Goal: Browse casually

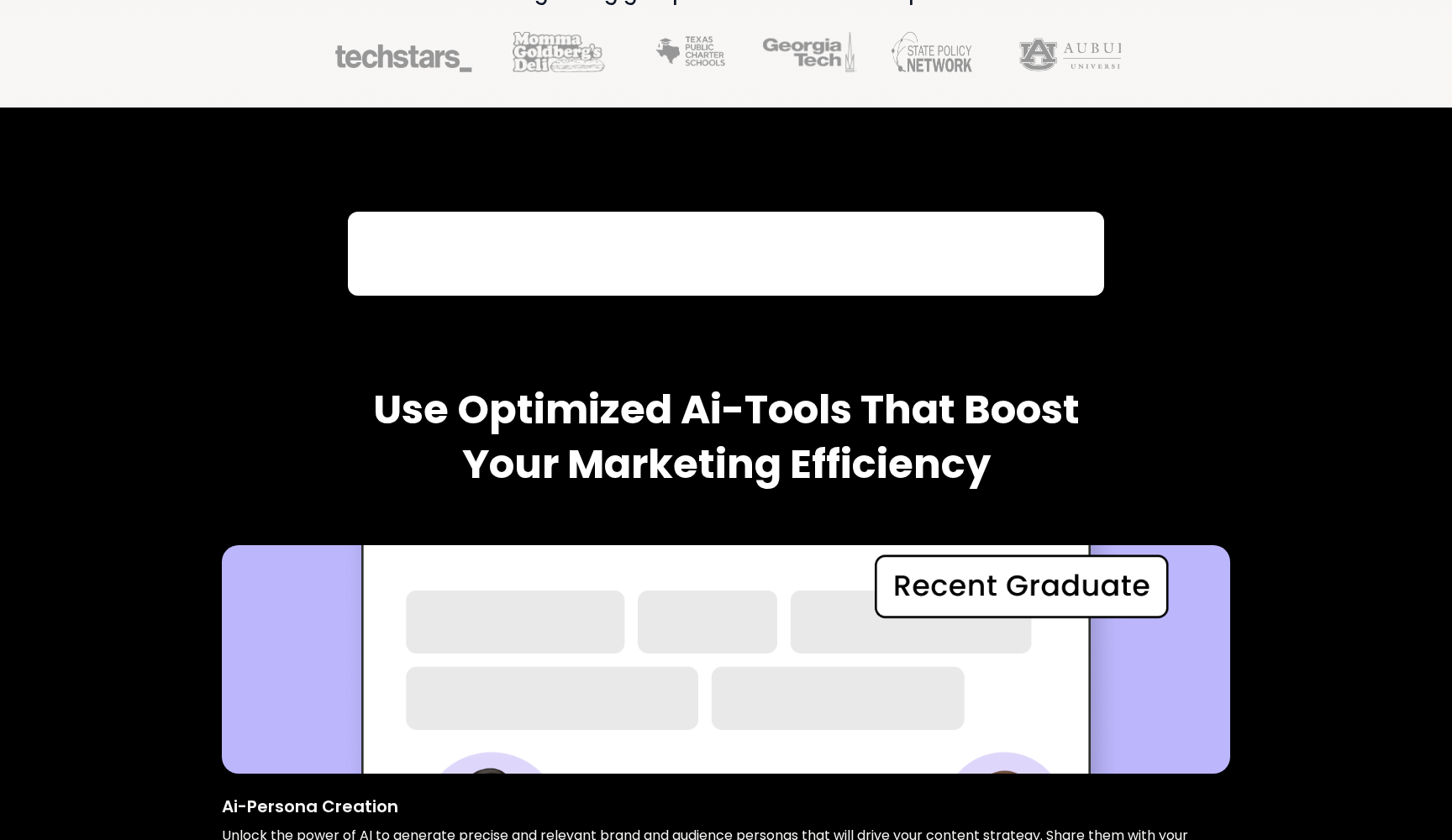
scroll to position [843, 0]
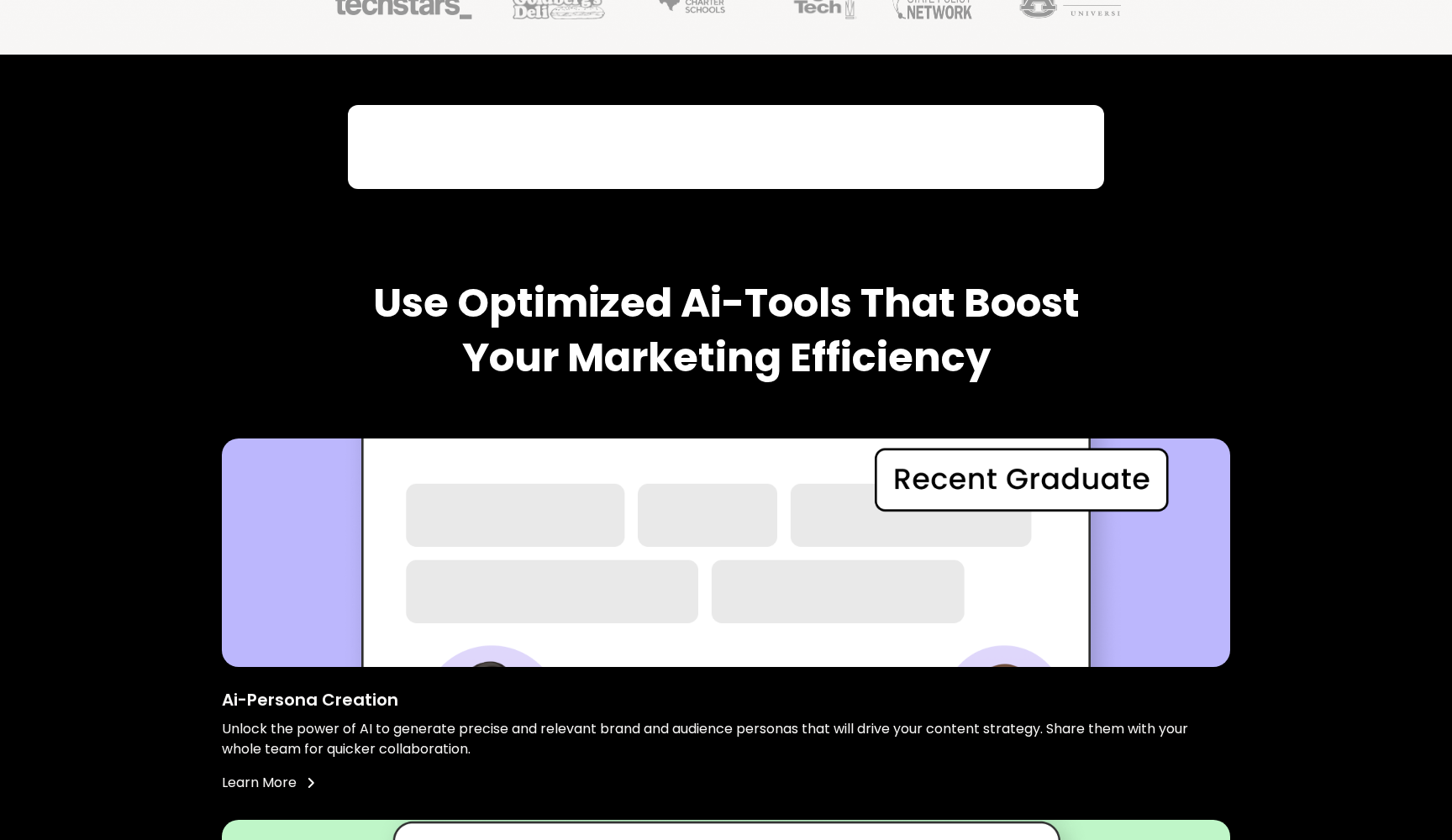
scroll to position [904, 0]
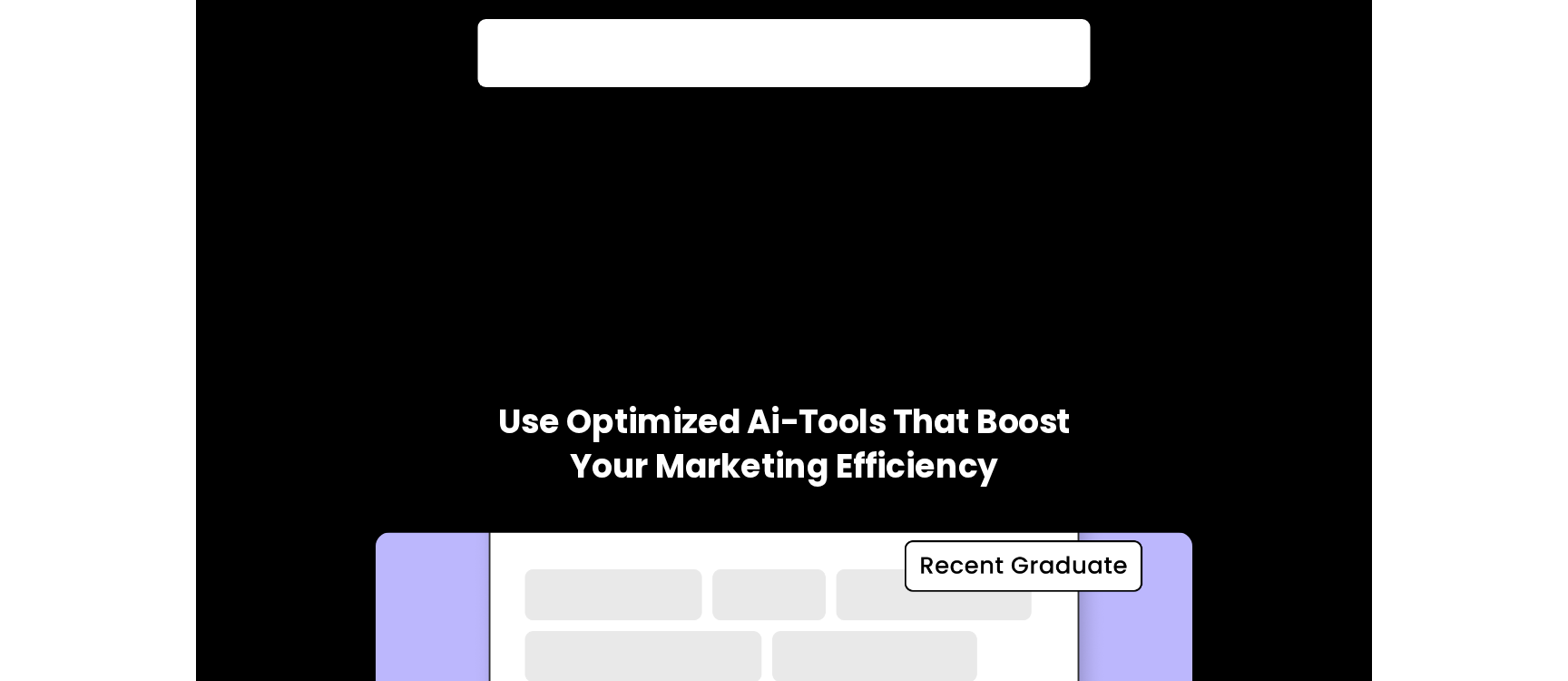
scroll to position [1087, 0]
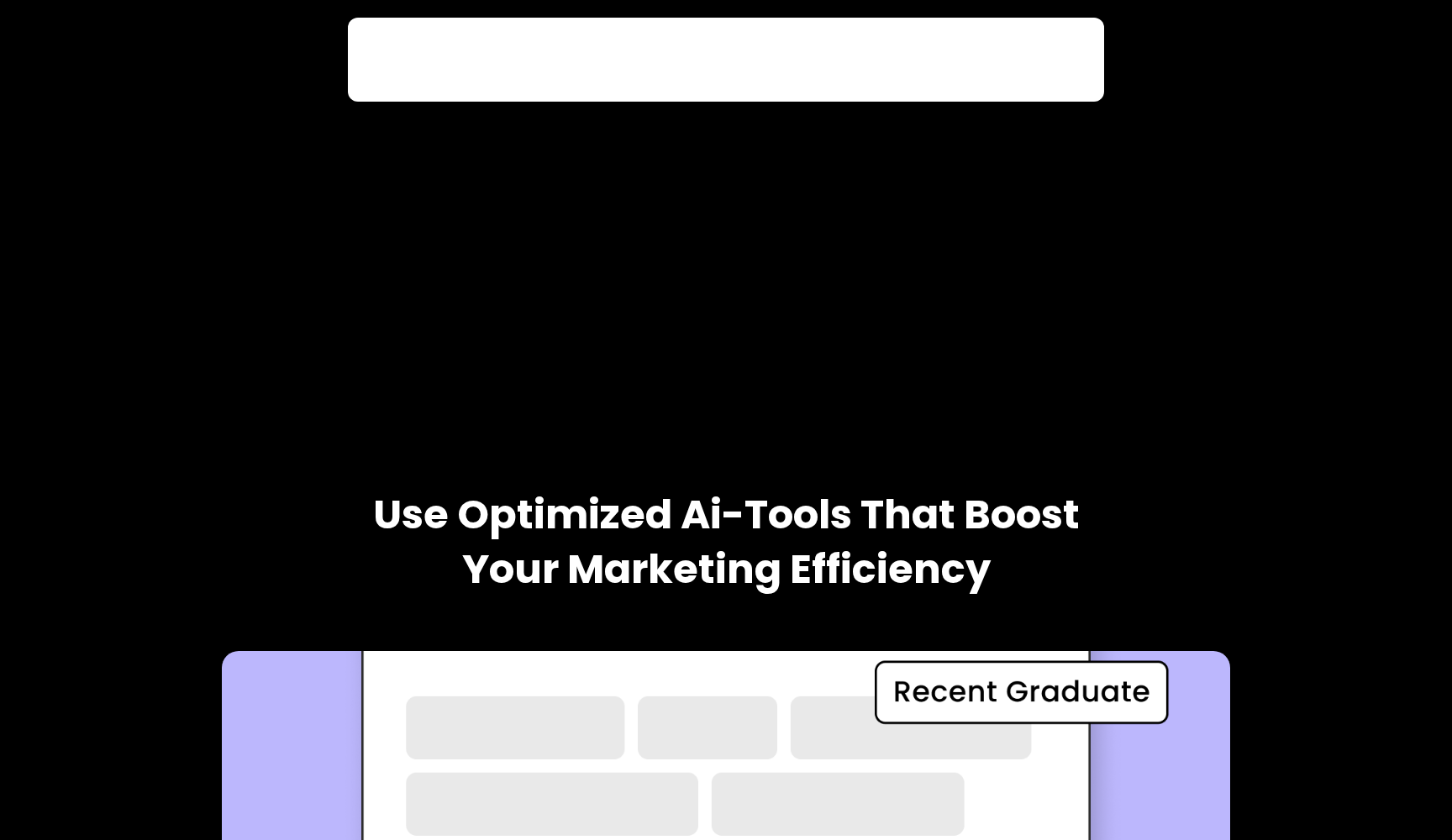
click at [890, 359] on div at bounding box center [726, 211] width 1398 height 420
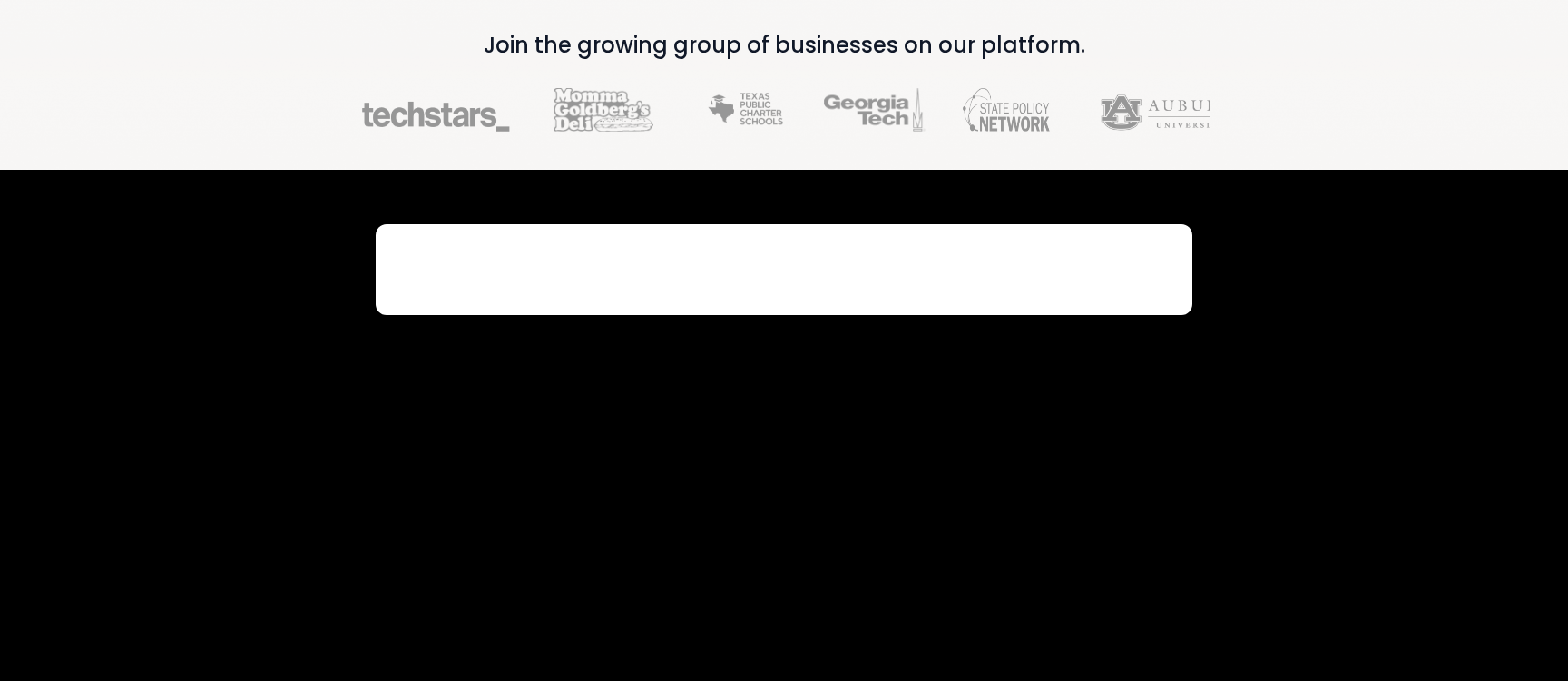
scroll to position [834, 0]
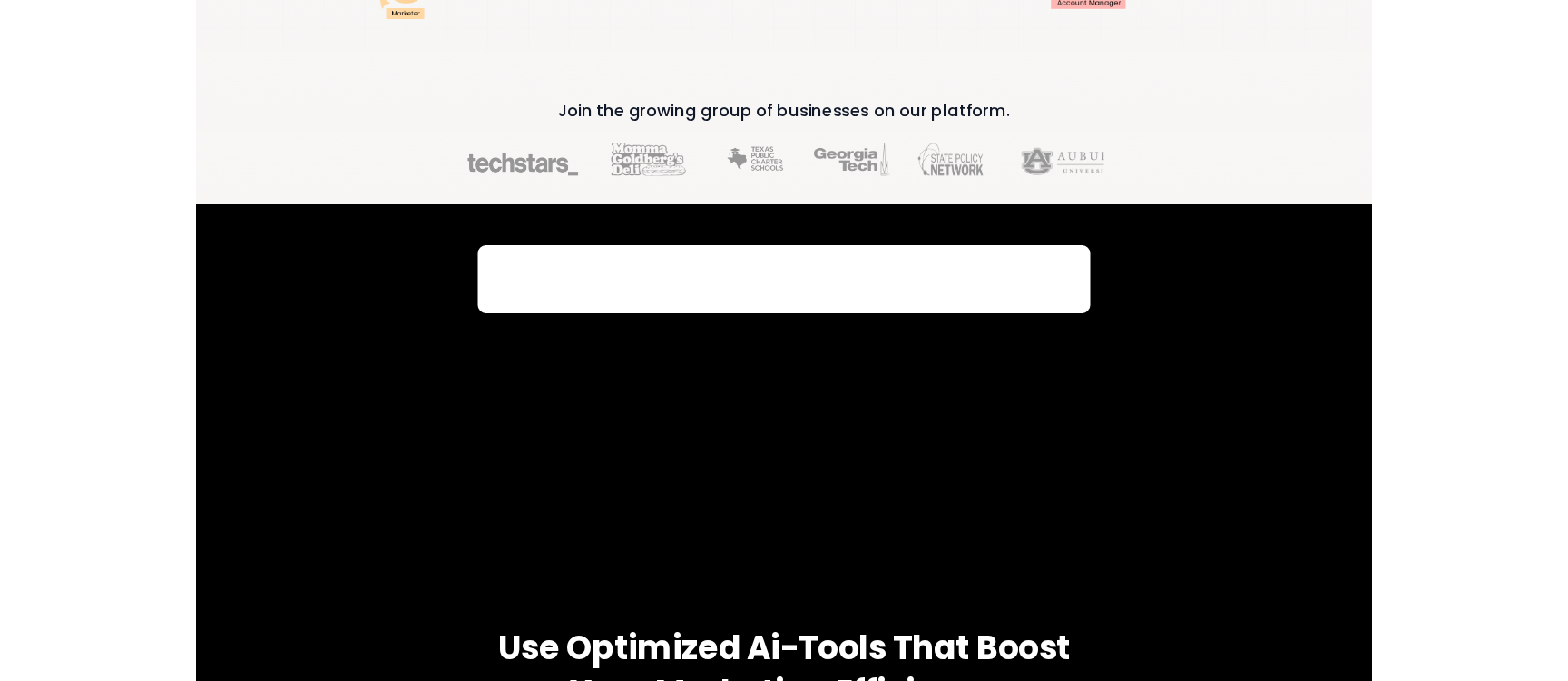
scroll to position [996, 0]
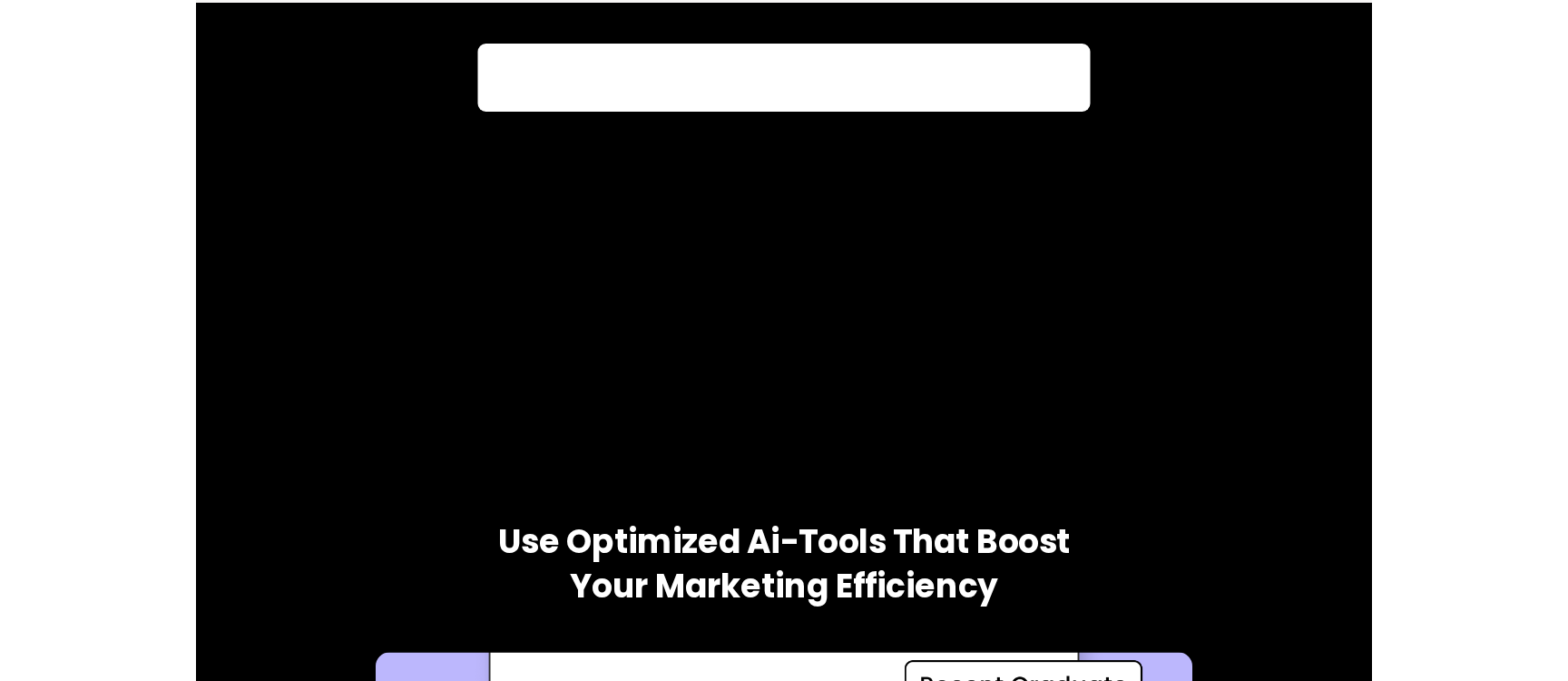
scroll to position [1036, 0]
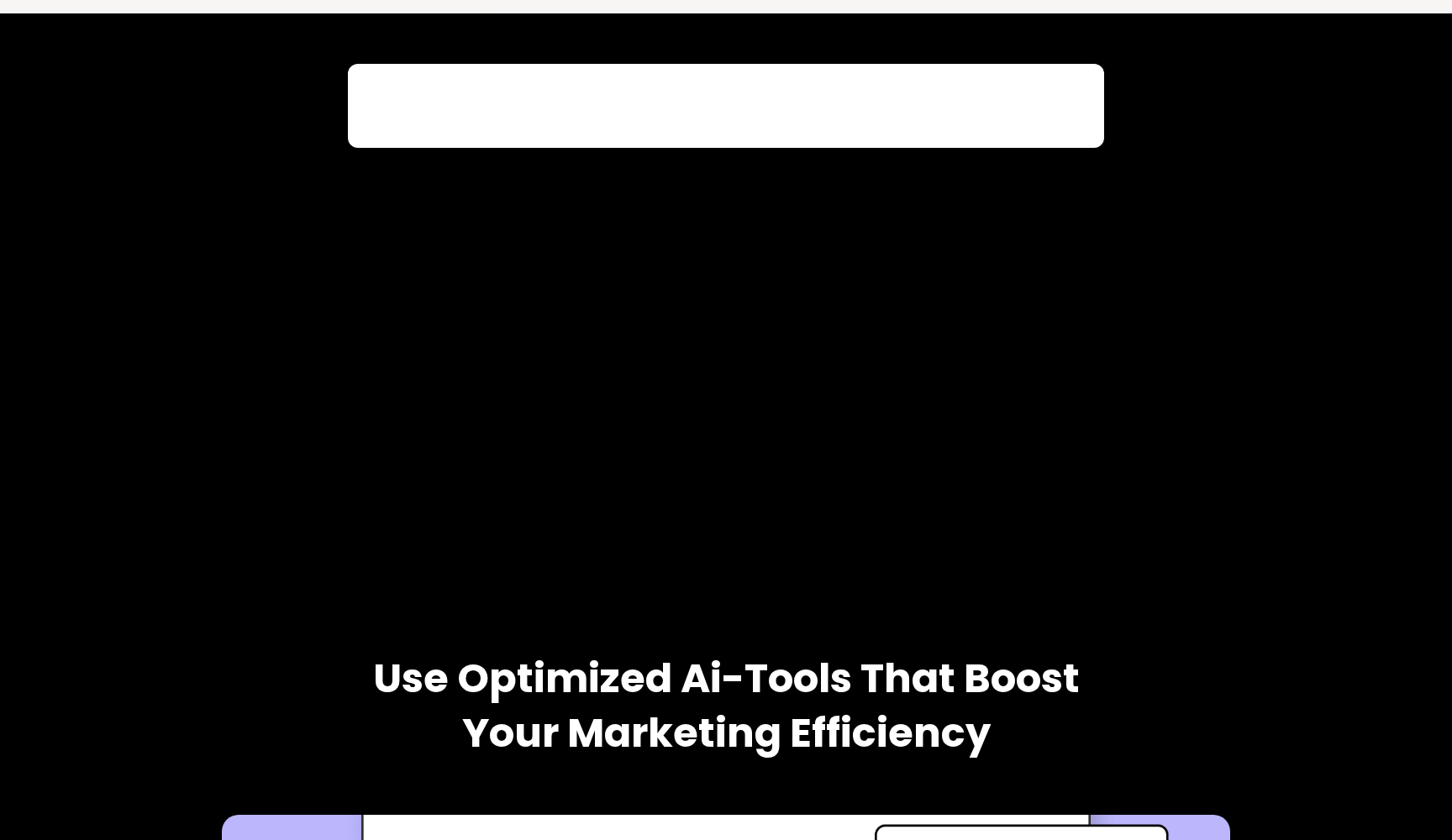
click at [813, 303] on div at bounding box center [726, 316] width 756 height 504
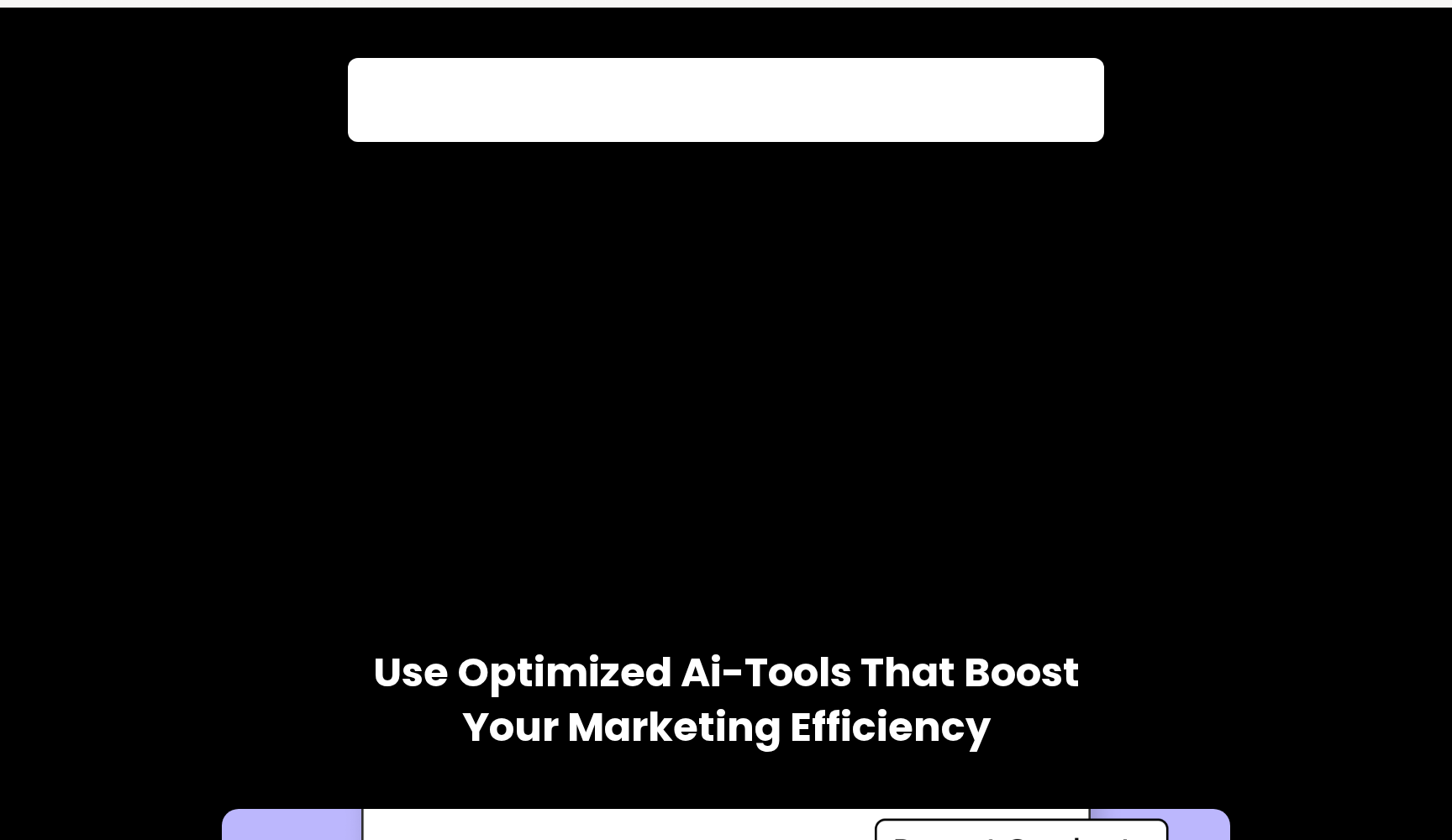
scroll to position [950, 0]
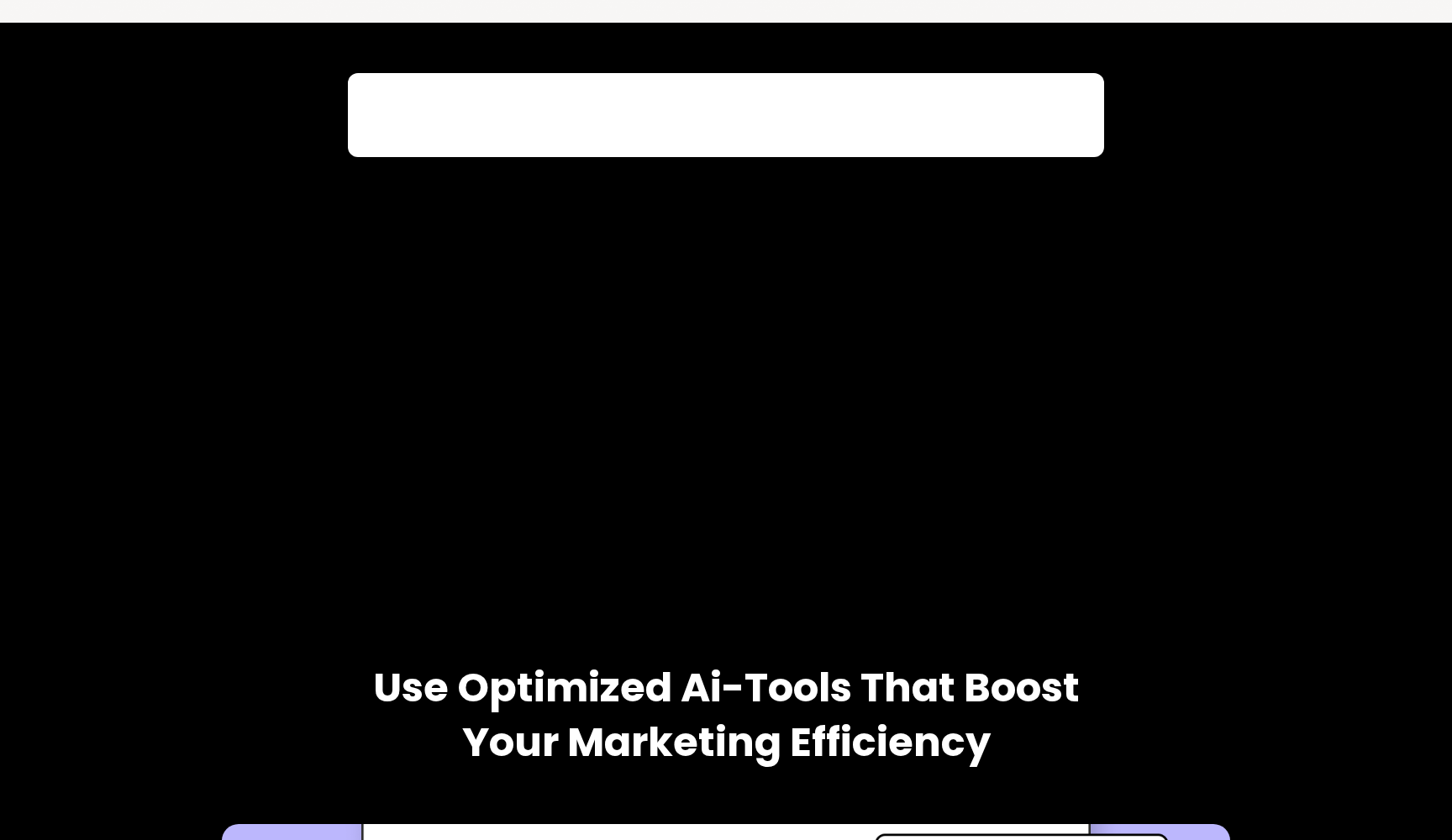
click at [993, 230] on div at bounding box center [726, 325] width 756 height 504
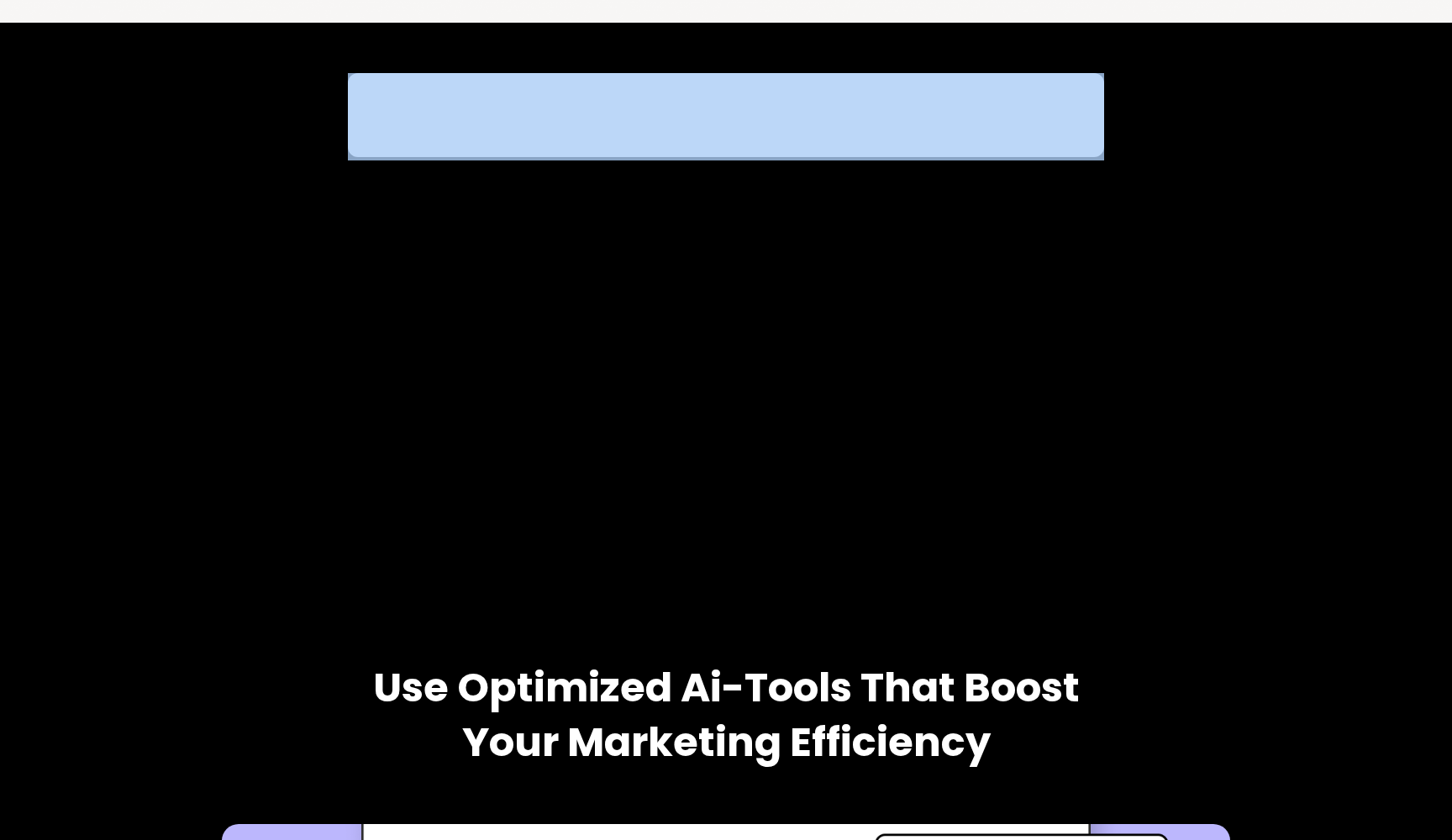
click at [993, 230] on div at bounding box center [726, 325] width 756 height 504
click at [901, 315] on div at bounding box center [726, 325] width 756 height 504
click at [1183, 265] on div at bounding box center [726, 324] width 1398 height 538
click at [1193, 126] on div at bounding box center [726, 324] width 1398 height 538
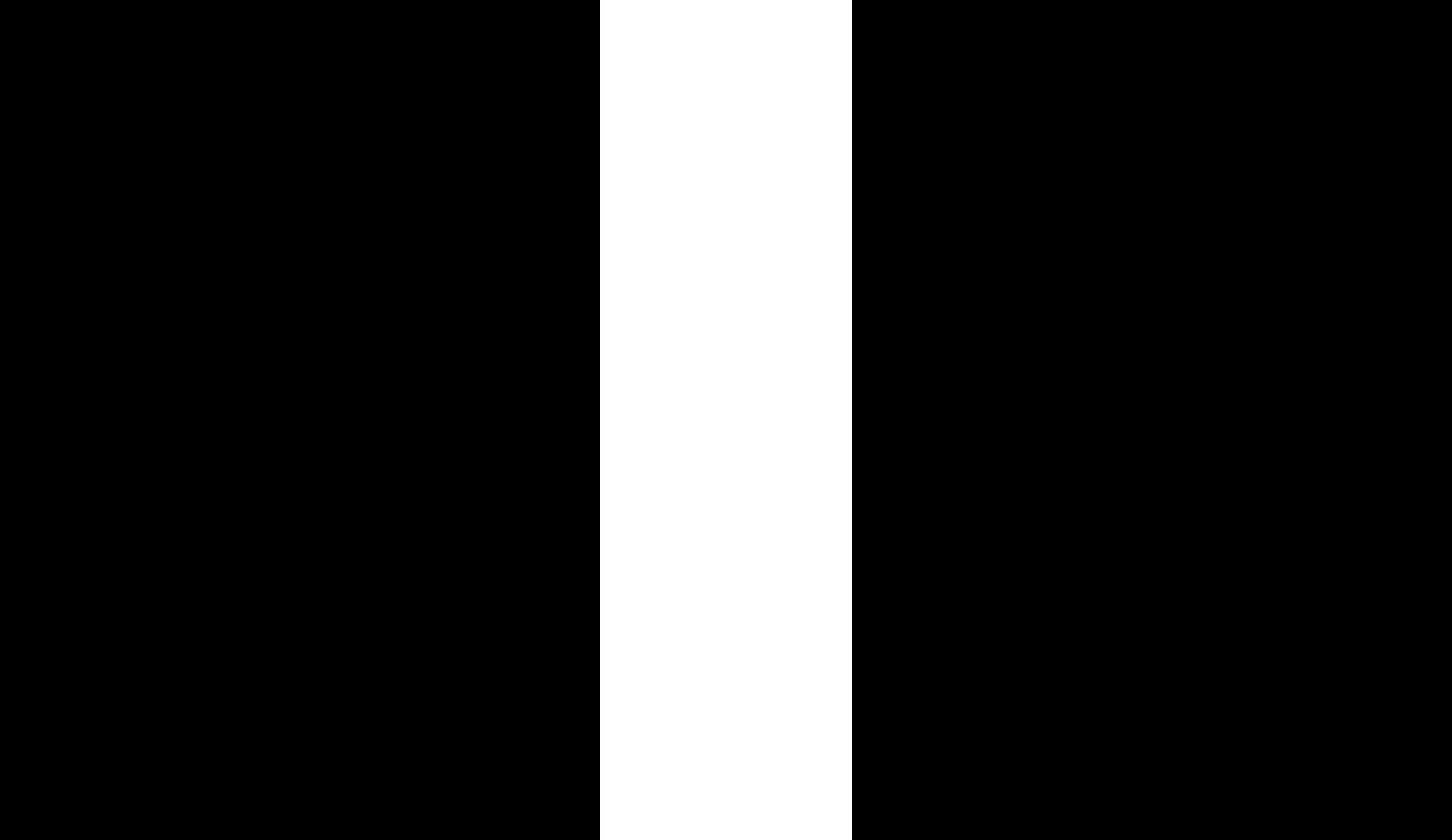
scroll to position [8538, 0]
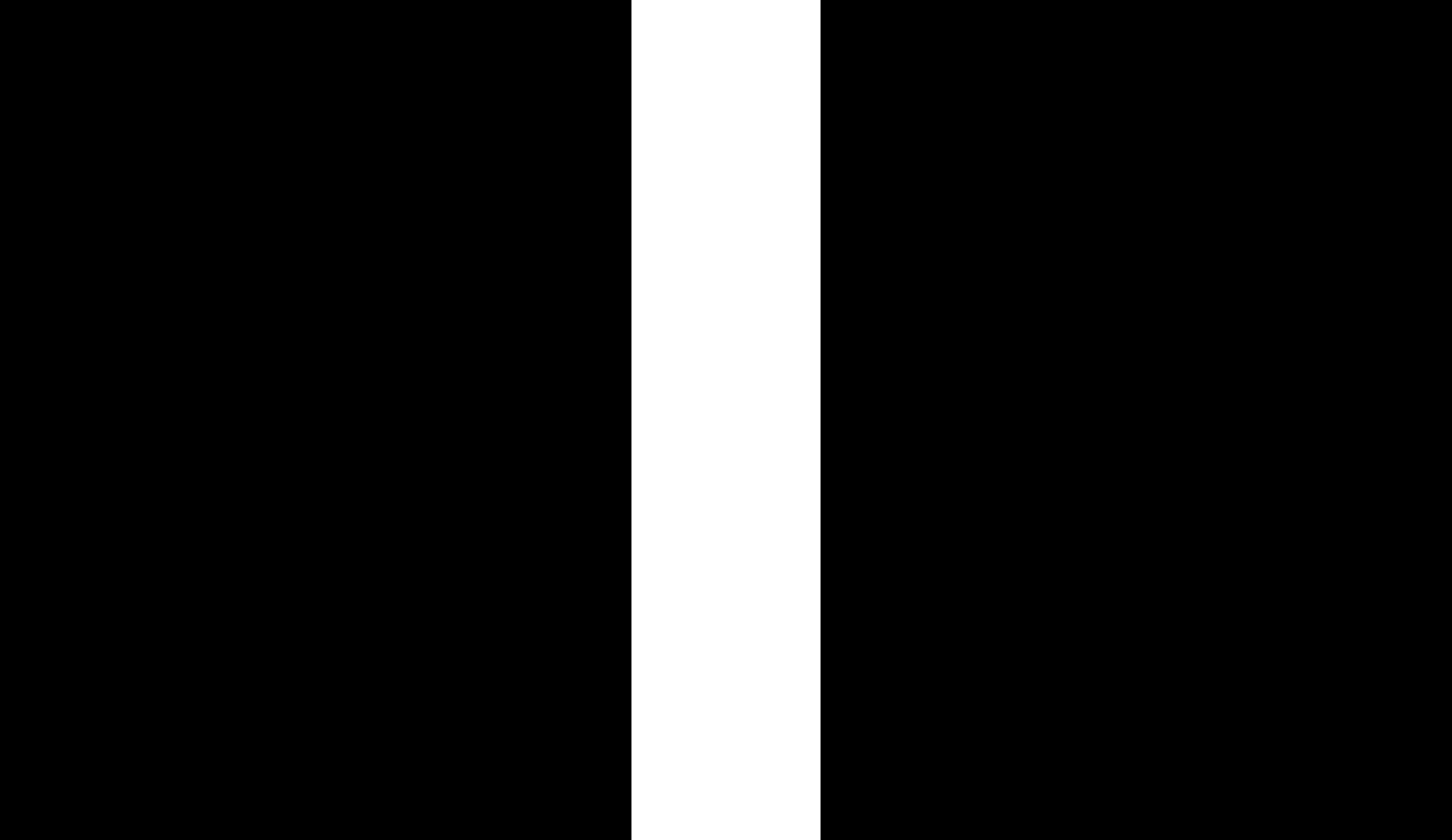
scroll to position [8228, 0]
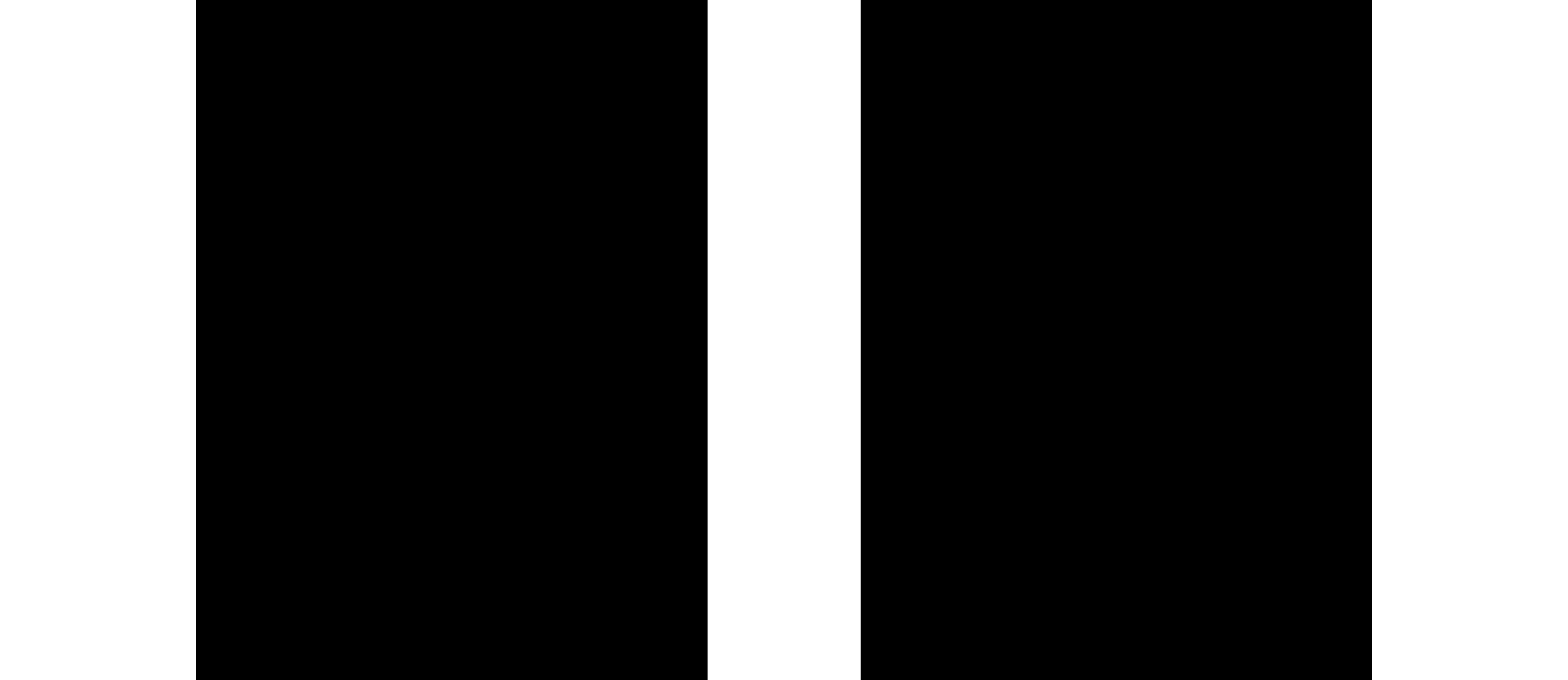
scroll to position [6337, 0]
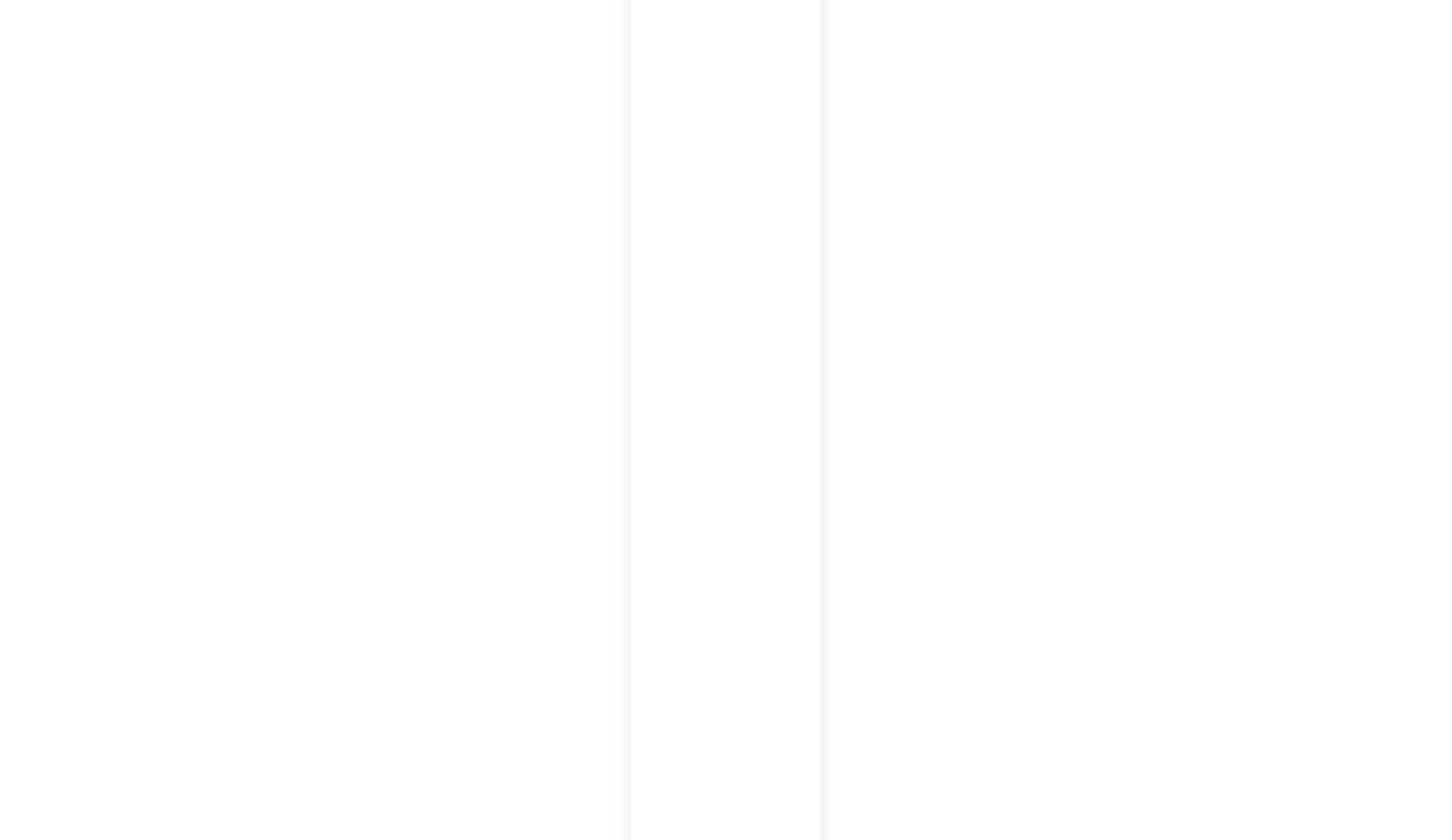
scroll to position [12877, 0]
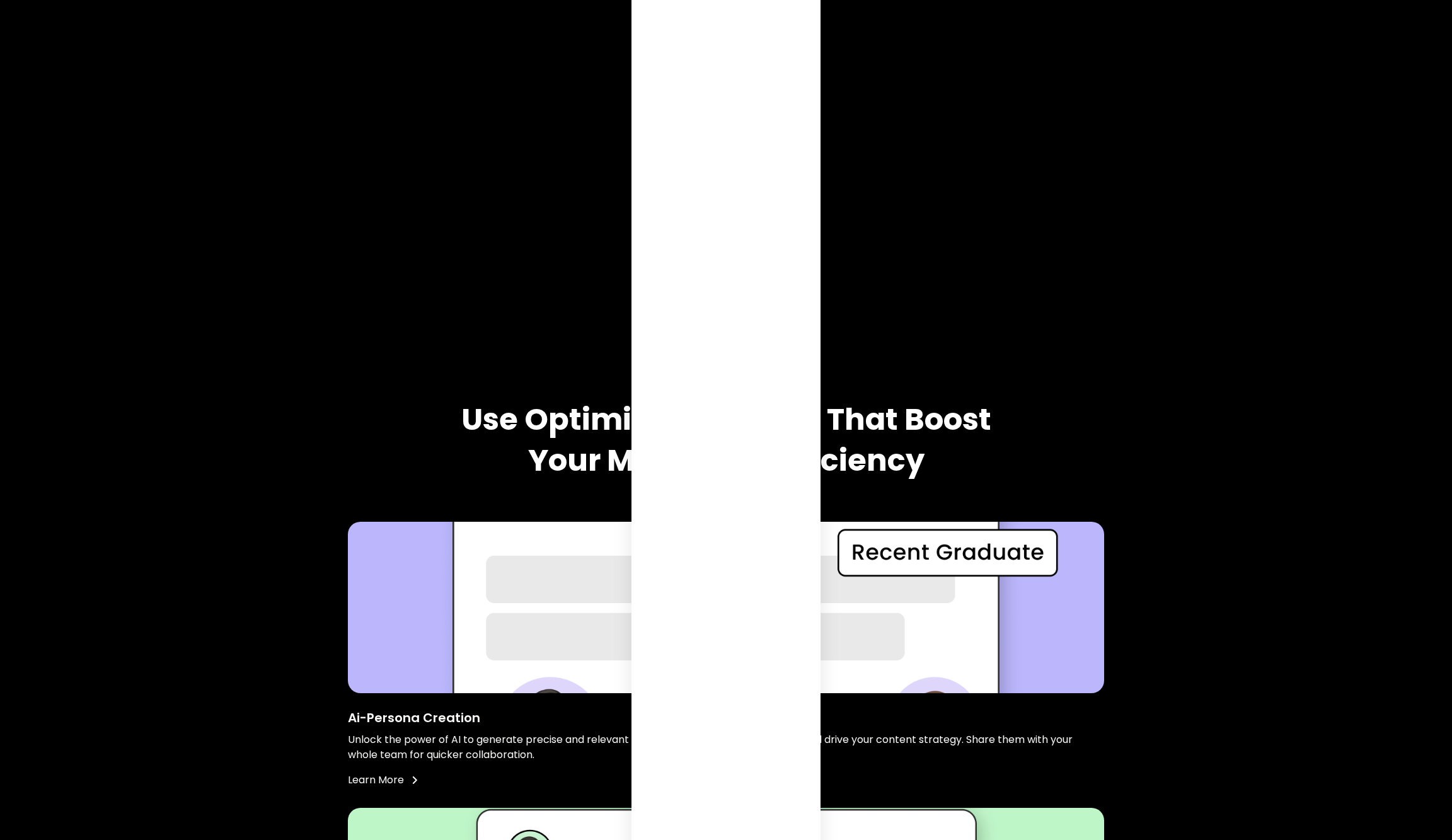
scroll to position [989, 0]
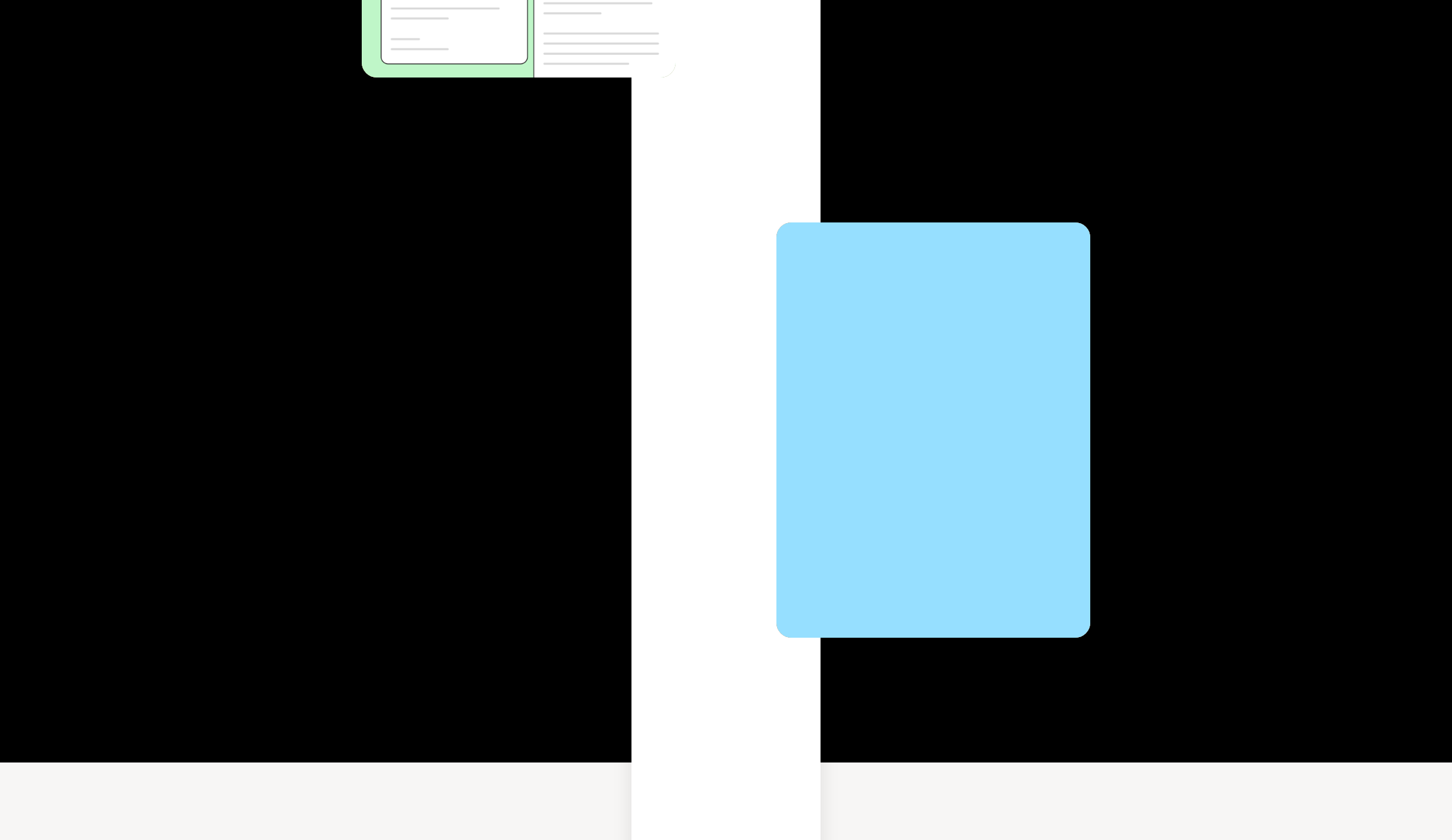
scroll to position [5139, 0]
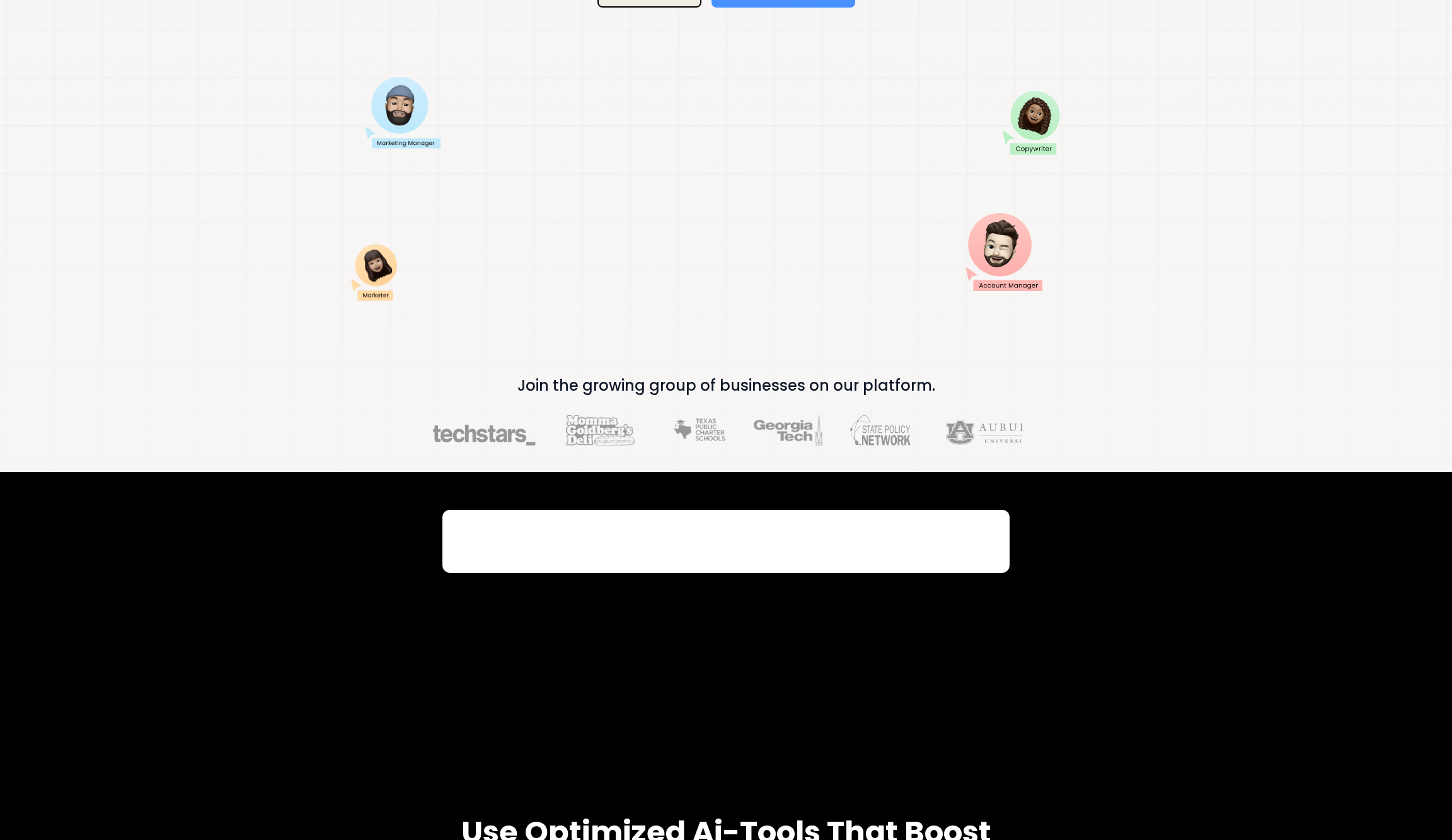
scroll to position [681, 0]
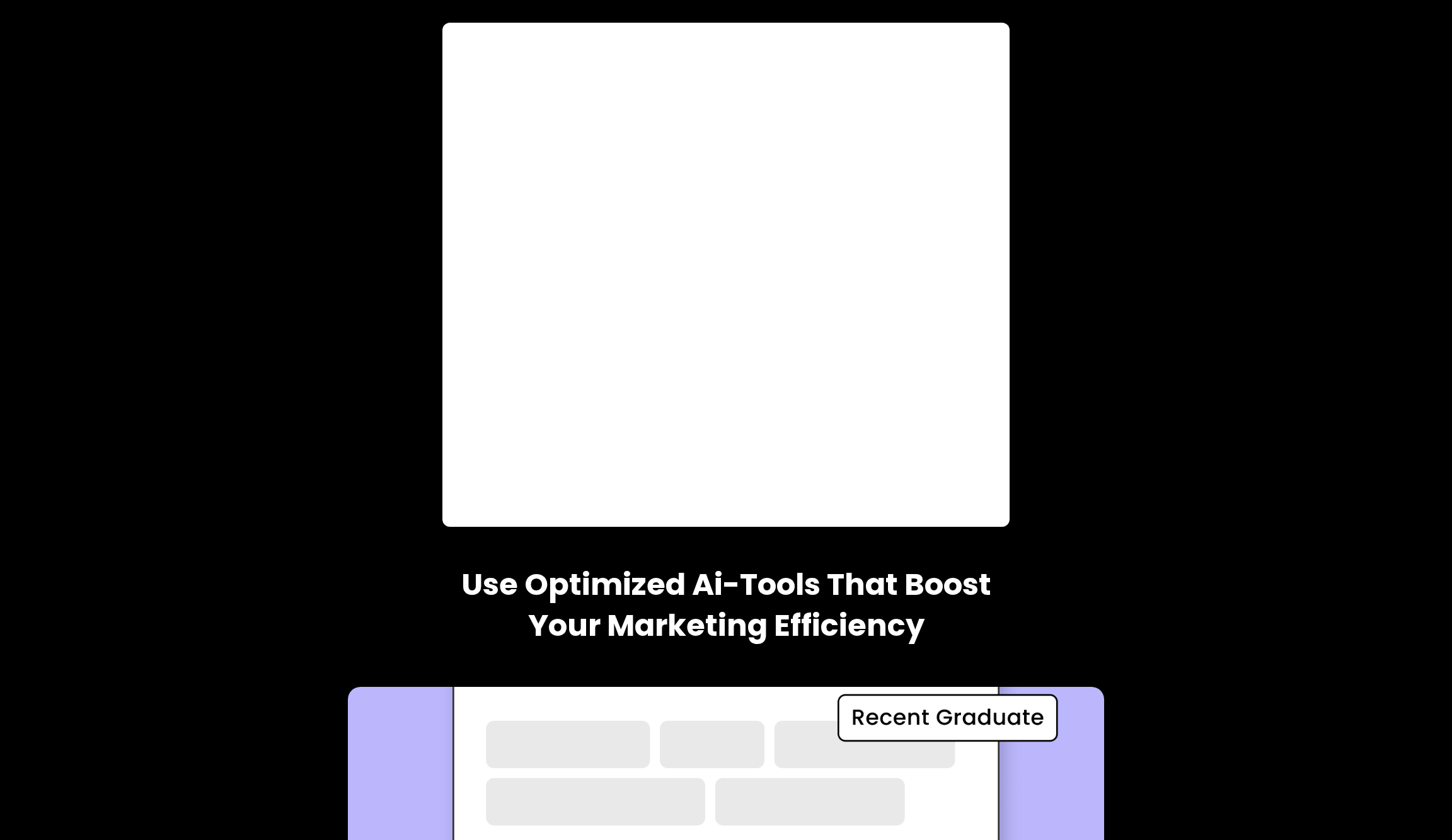
scroll to position [740, 0]
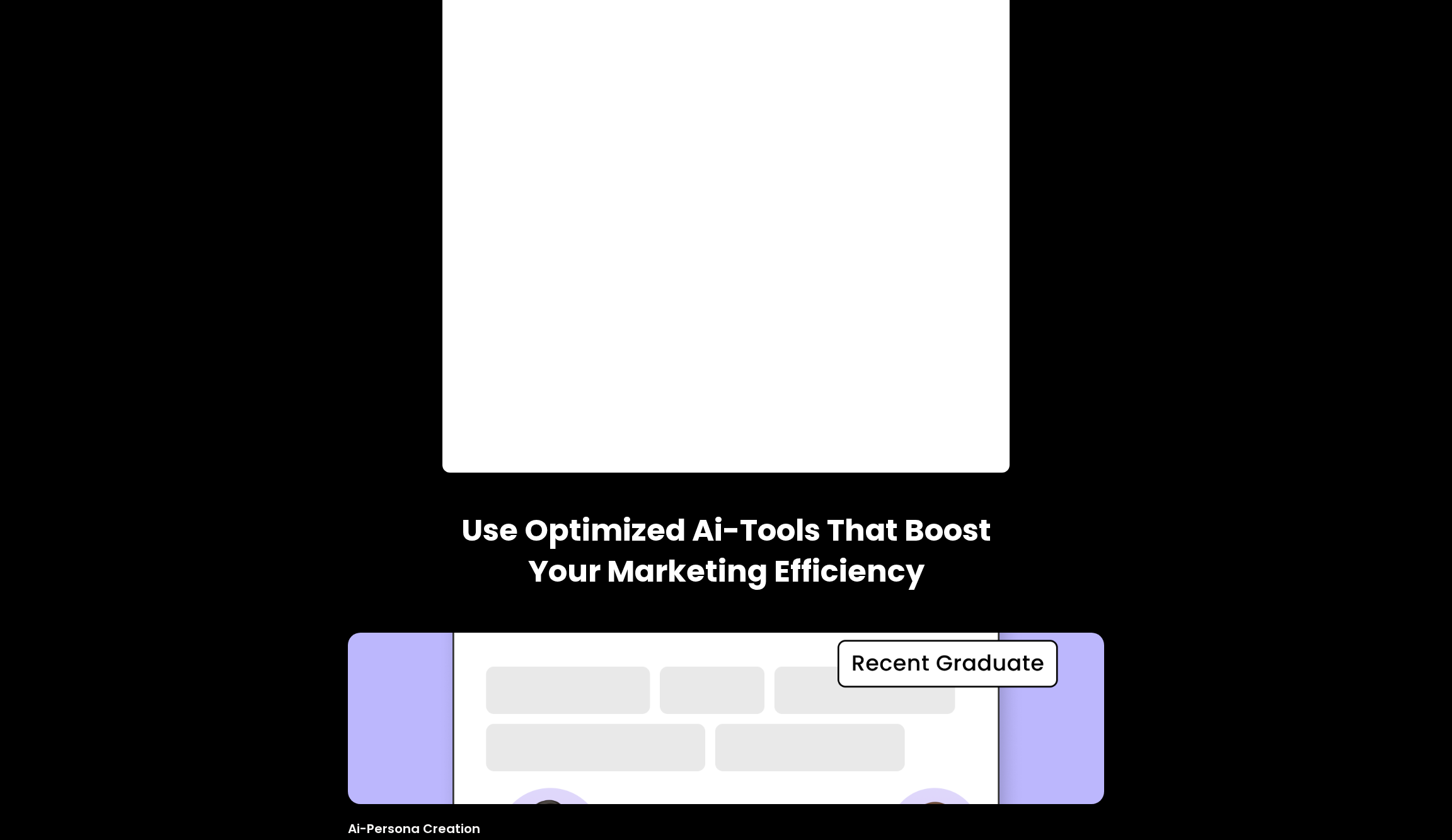
scroll to position [677, 0]
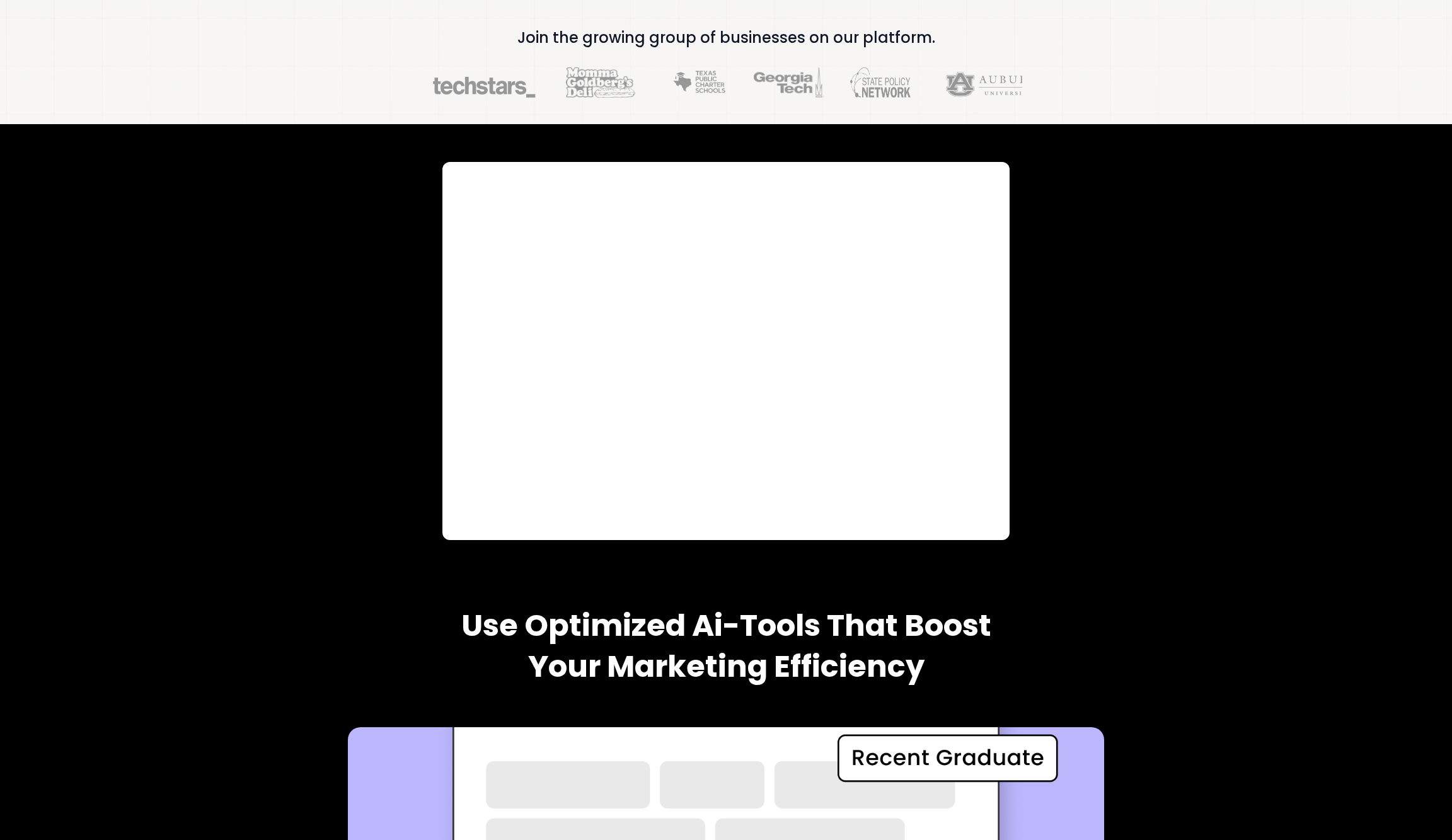
scroll to position [553, 0]
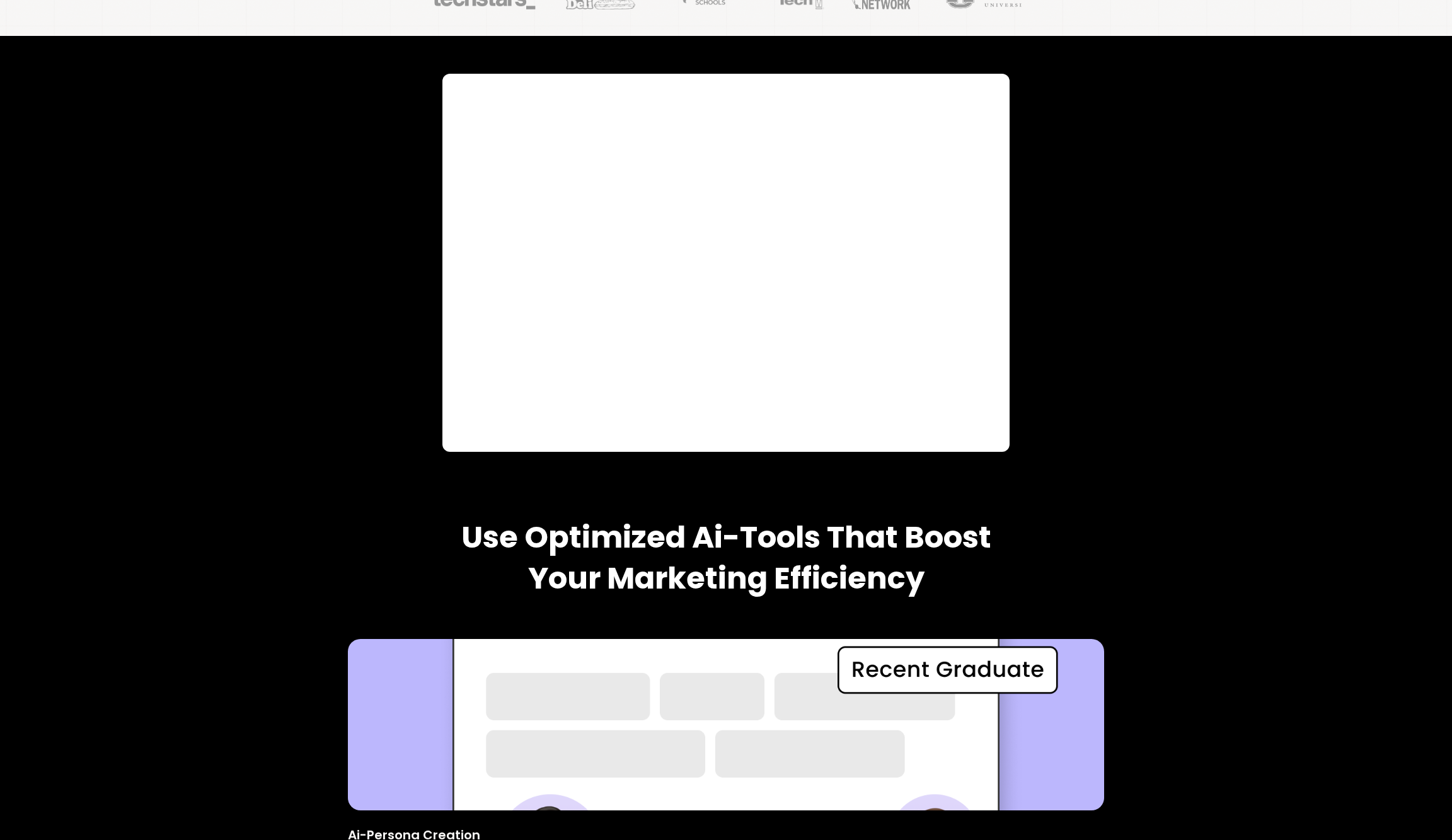
scroll to position [773, 0]
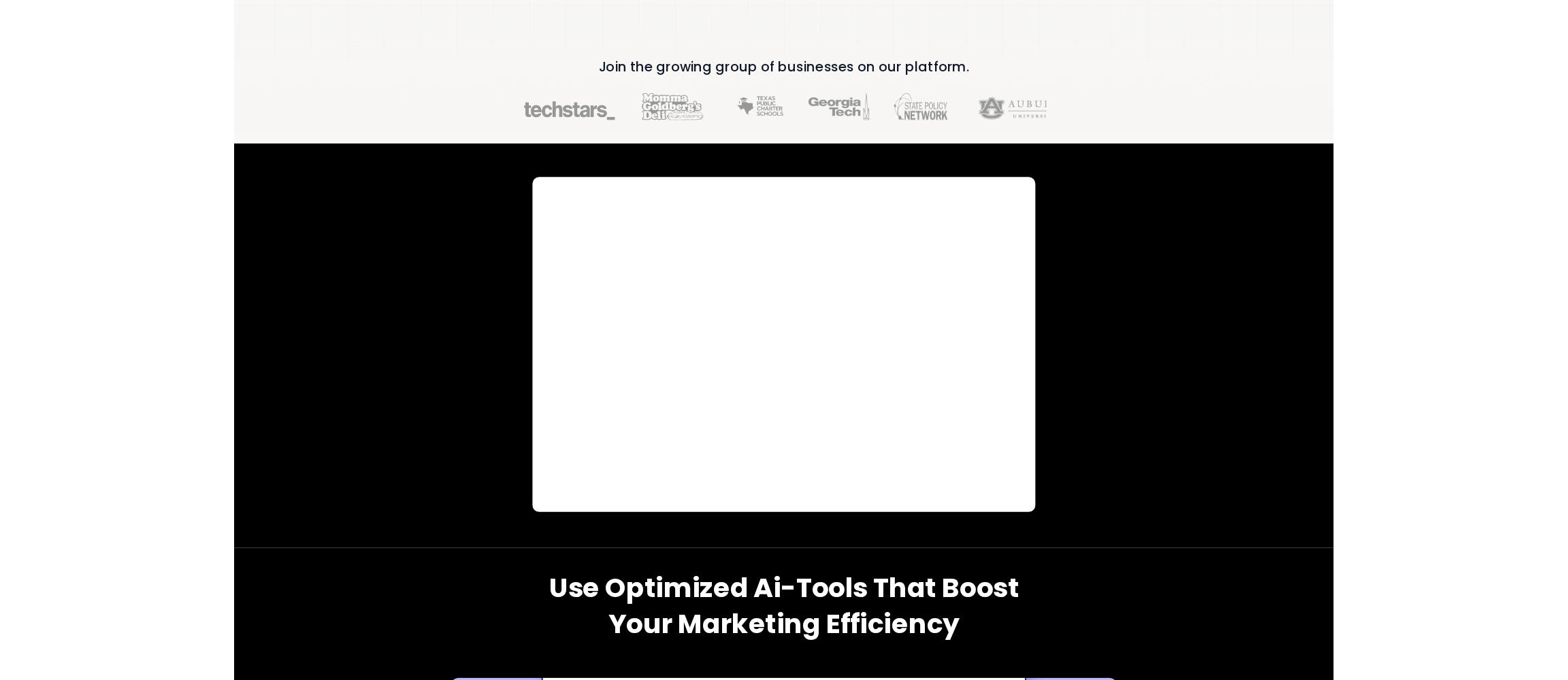
scroll to position [604, 0]
